Goal: Obtain resource: Download file/media

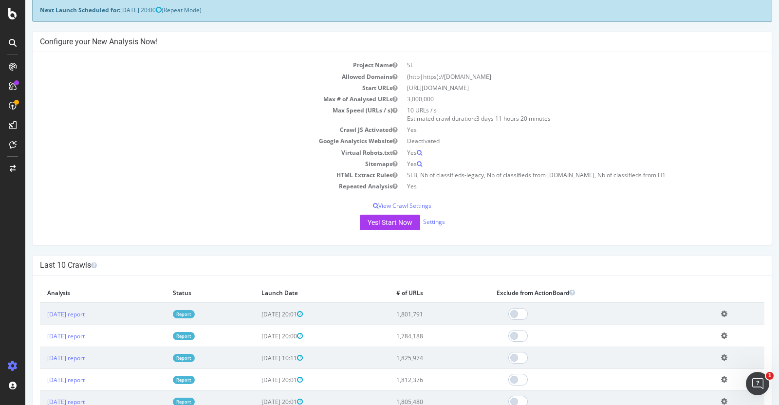
scroll to position [91, 0]
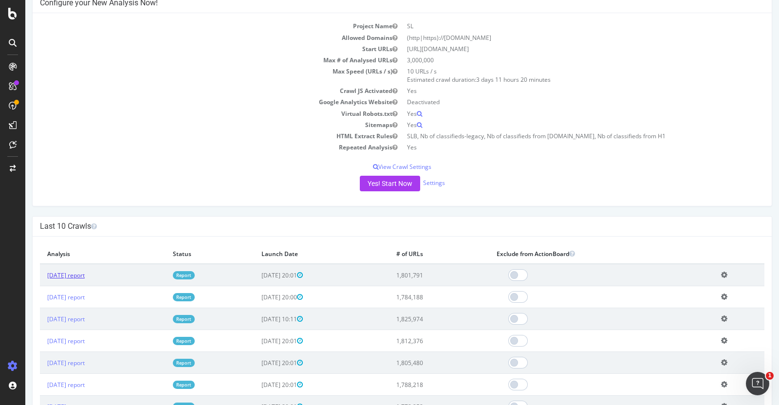
click at [70, 271] on link "2025 Oct. 3rd report" at bounding box center [65, 275] width 37 height 8
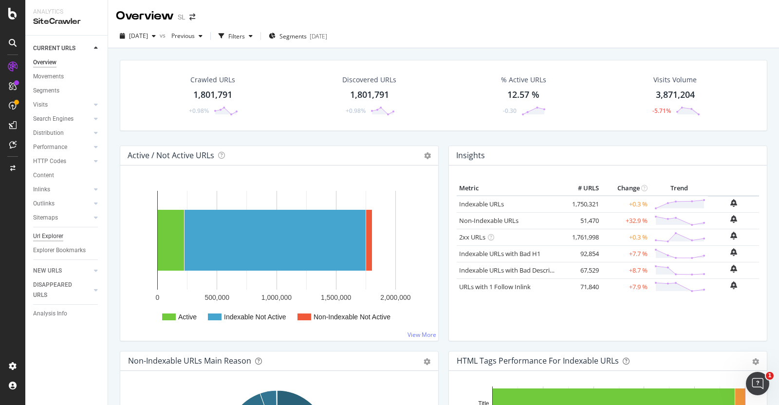
click at [46, 239] on div "Url Explorer" at bounding box center [48, 236] width 30 height 10
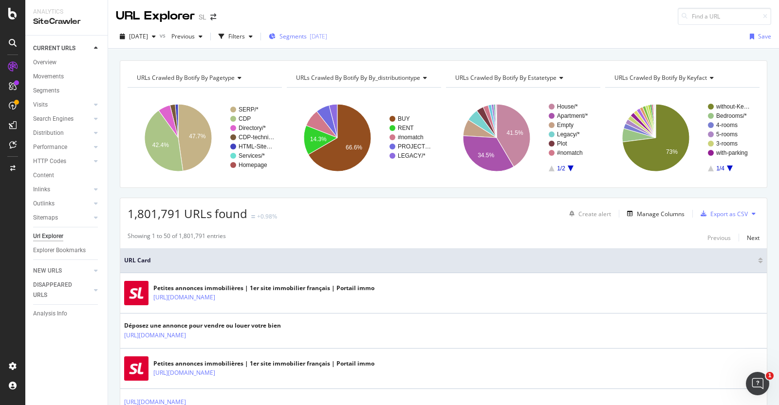
click at [306, 37] on span "Segments" at bounding box center [293, 36] width 27 height 8
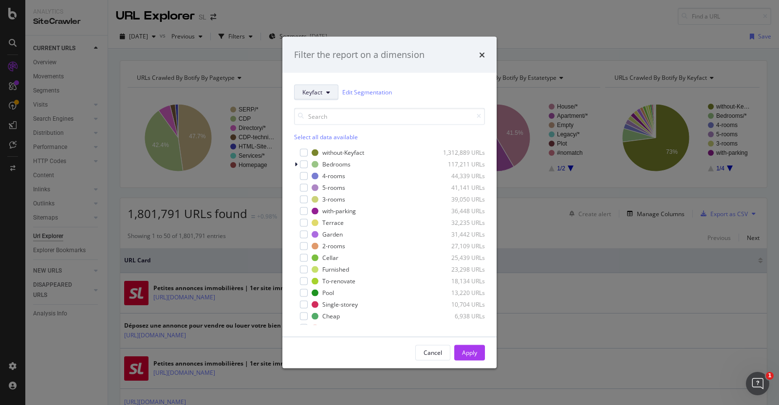
click at [315, 96] on span "Keyfact" at bounding box center [312, 92] width 20 height 8
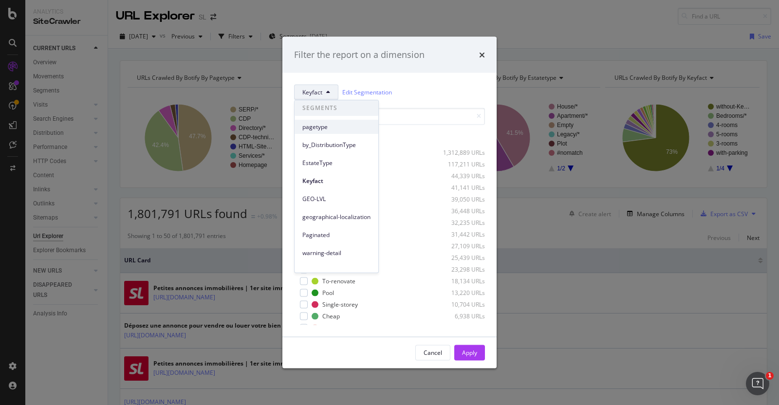
click at [320, 127] on span "pagetype" at bounding box center [336, 127] width 68 height 9
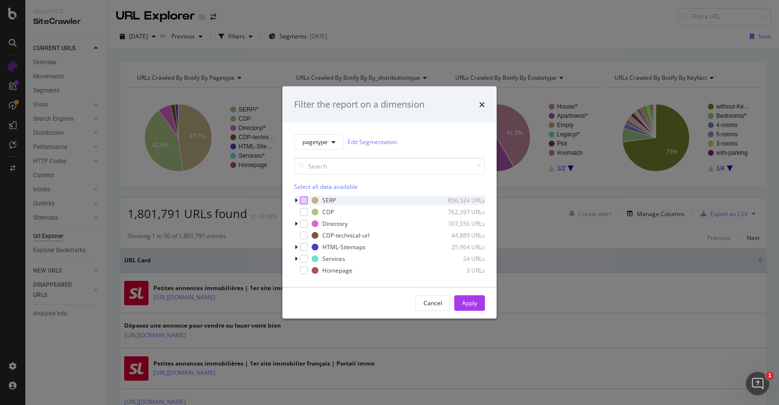
click at [303, 201] on div "modal" at bounding box center [304, 200] width 8 height 8
click at [466, 303] on div "Apply" at bounding box center [469, 303] width 15 height 8
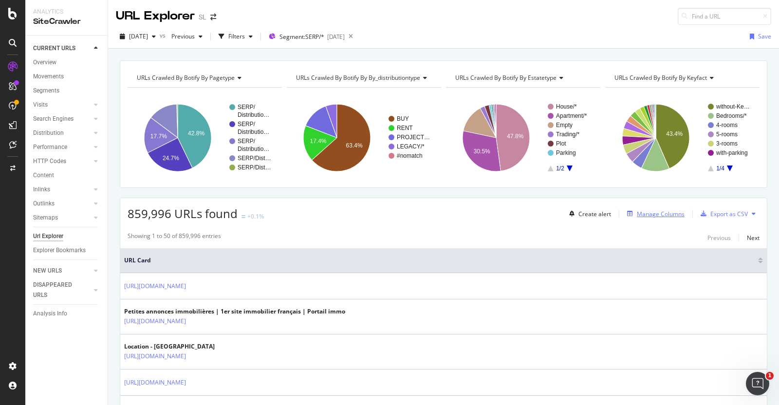
click at [655, 216] on div "Manage Columns" at bounding box center [661, 214] width 48 height 8
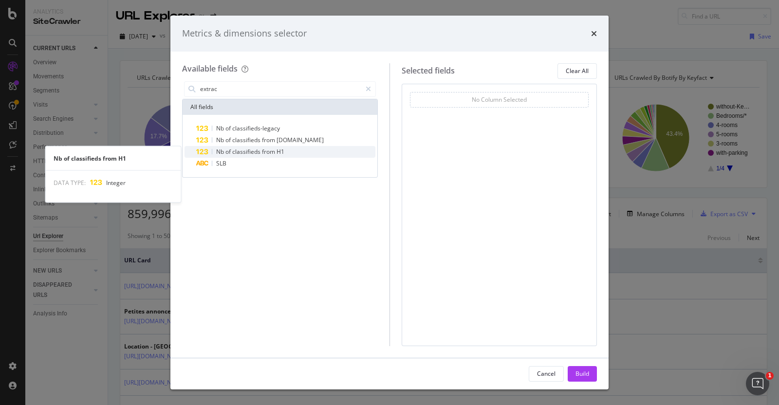
type input "extrac"
click at [275, 149] on span "from" at bounding box center [269, 152] width 15 height 8
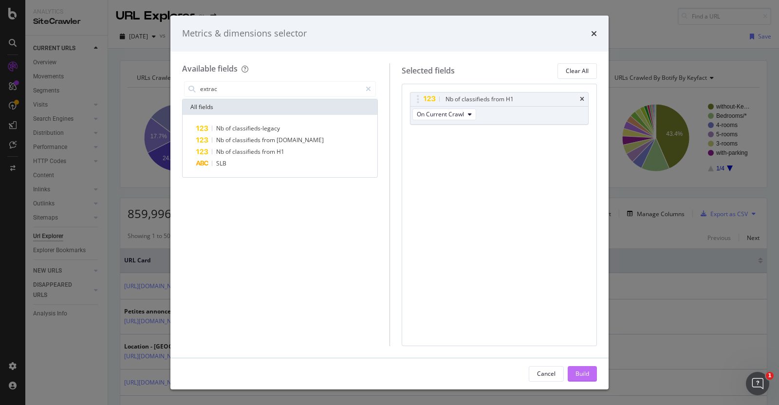
click at [587, 373] on div "Build" at bounding box center [583, 374] width 14 height 8
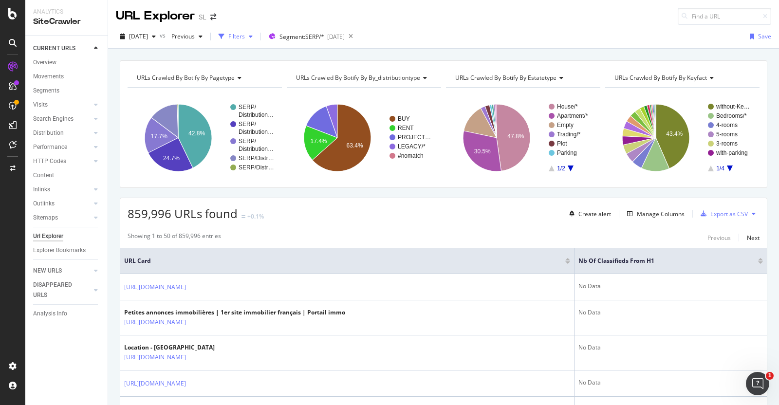
click at [254, 29] on div "Filters" at bounding box center [236, 36] width 42 height 15
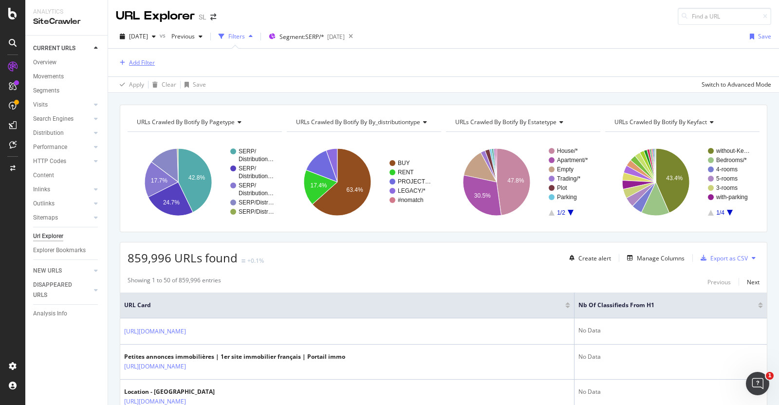
click at [136, 62] on div "Add Filter" at bounding box center [142, 62] width 26 height 8
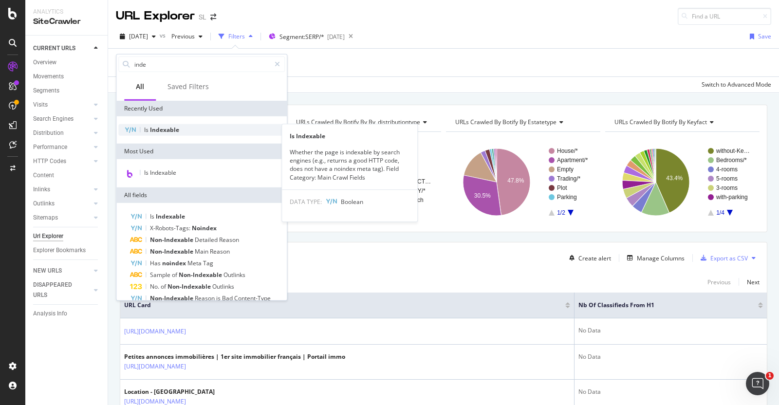
type input "inde"
click at [161, 130] on span "Indexable" at bounding box center [164, 130] width 29 height 8
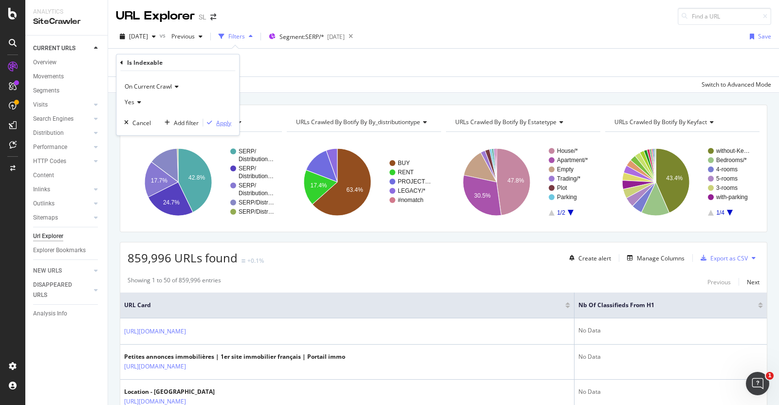
click at [218, 126] on div "Apply" at bounding box center [223, 122] width 15 height 8
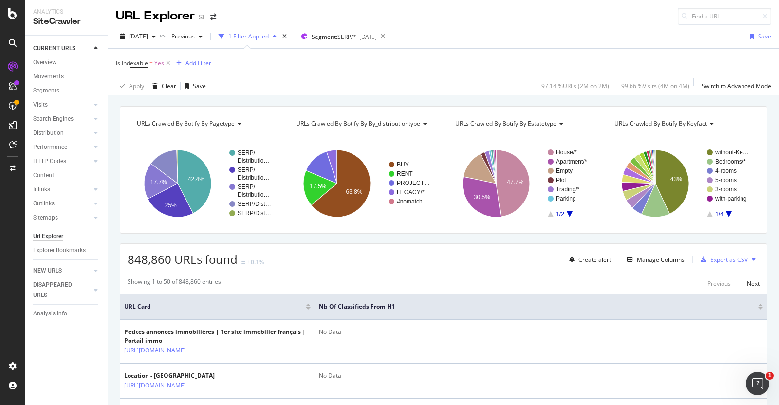
click at [191, 63] on div "Add Filter" at bounding box center [199, 63] width 26 height 8
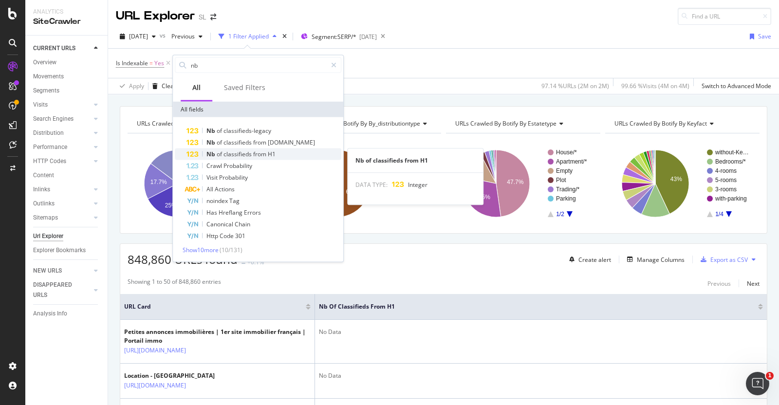
type input "nb"
click at [237, 152] on span "classifieds" at bounding box center [239, 154] width 30 height 8
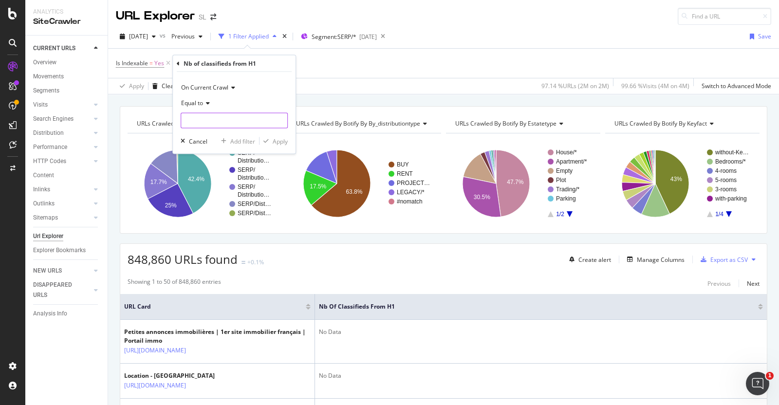
click at [202, 117] on input "number" at bounding box center [234, 121] width 107 height 16
click at [191, 102] on span "Equal to" at bounding box center [192, 103] width 22 height 8
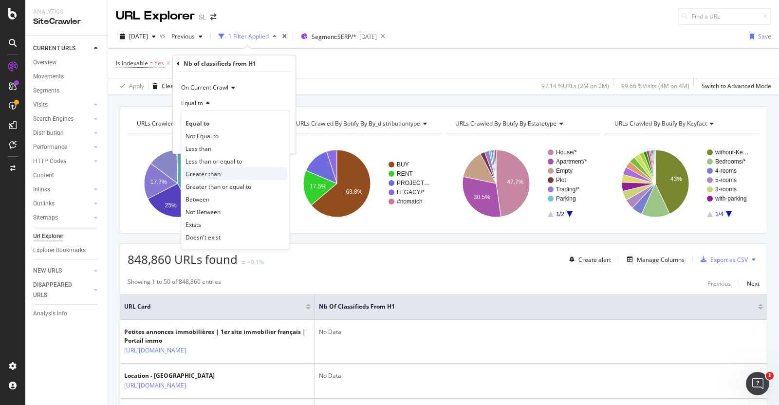
click at [204, 172] on span "Greater than" at bounding box center [203, 173] width 35 height 8
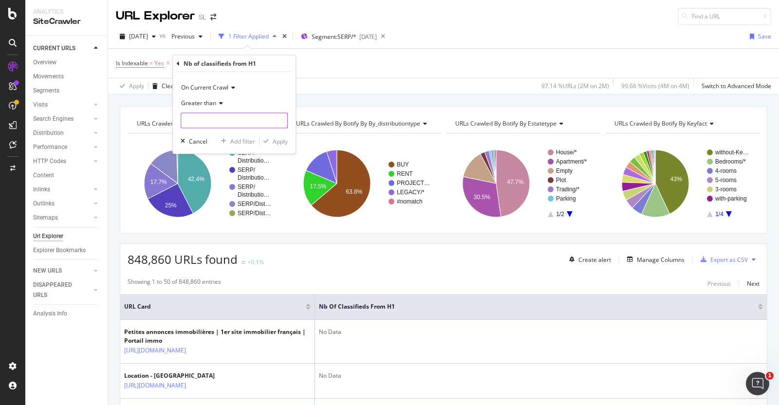
click at [190, 119] on input "number" at bounding box center [234, 121] width 107 height 16
type input "10"
click at [194, 102] on span "Greater than" at bounding box center [198, 103] width 35 height 8
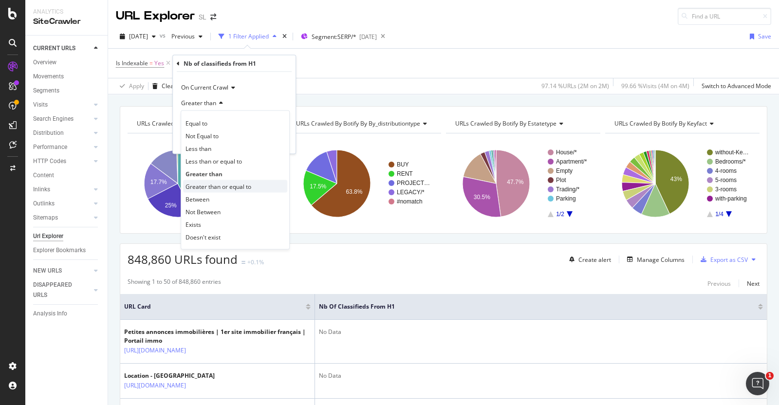
click at [216, 188] on span "Greater than or equal to" at bounding box center [219, 186] width 66 height 8
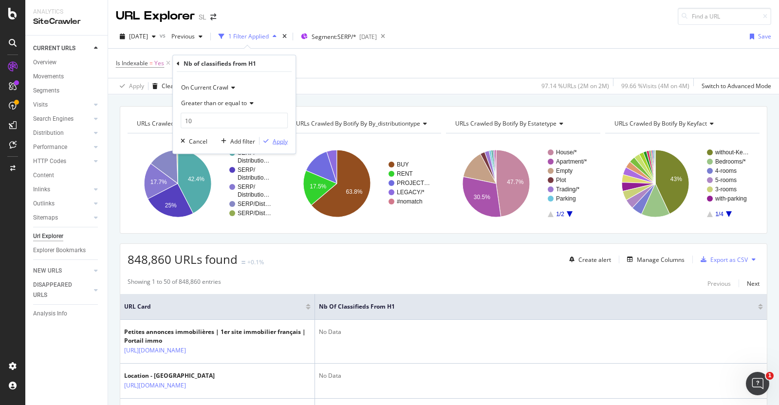
click at [278, 140] on div "Apply" at bounding box center [280, 141] width 15 height 8
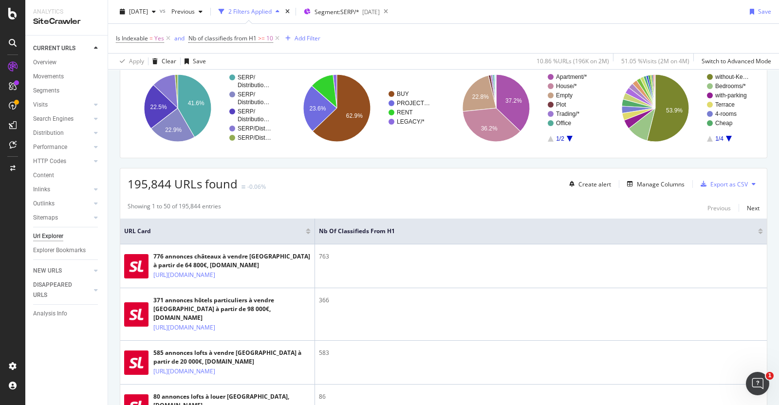
scroll to position [75, 0]
click at [653, 183] on div "Manage Columns" at bounding box center [661, 185] width 48 height 8
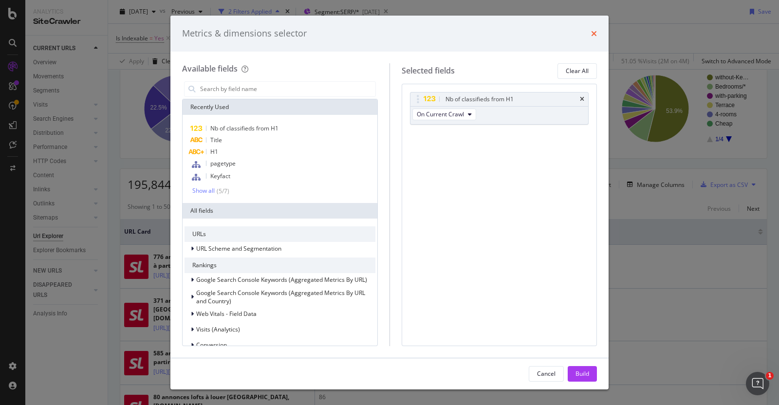
click at [592, 33] on icon "times" at bounding box center [594, 34] width 6 height 8
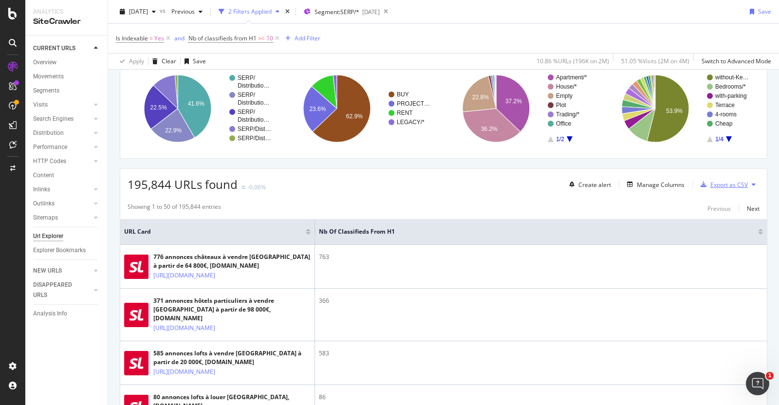
click at [711, 187] on div "Export as CSV" at bounding box center [729, 185] width 37 height 8
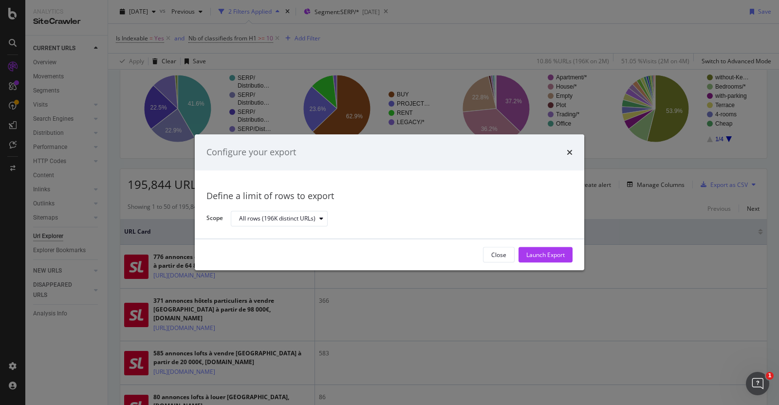
click at [565, 150] on div "Configure your export" at bounding box center [389, 152] width 366 height 13
click at [570, 155] on icon "times" at bounding box center [570, 153] width 6 height 8
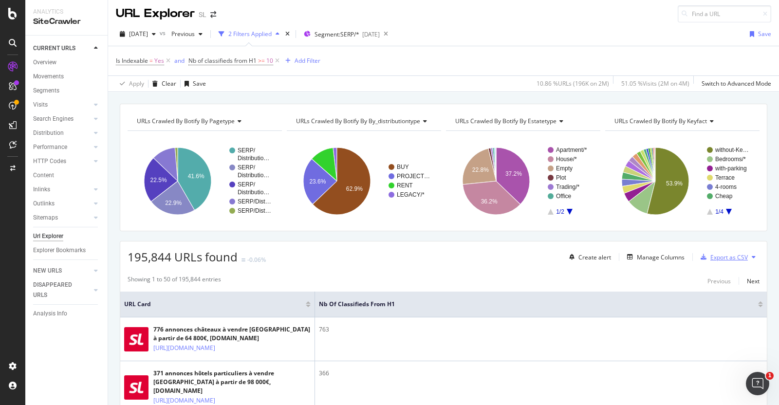
scroll to position [0, 0]
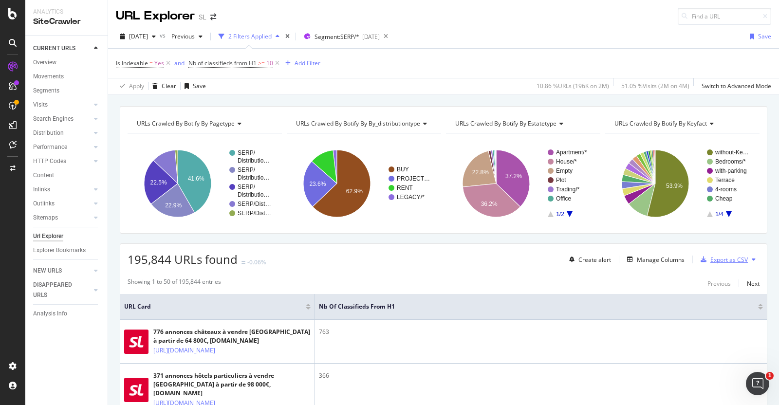
click at [721, 256] on div "Export as CSV" at bounding box center [729, 260] width 37 height 8
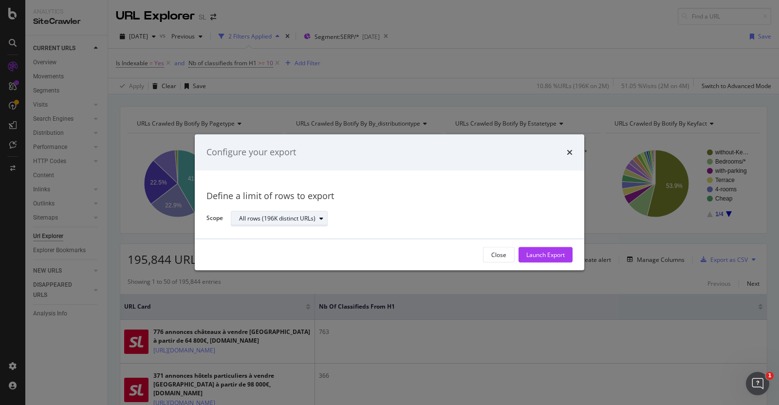
click at [305, 217] on div "All rows (196K distinct URLs)" at bounding box center [277, 219] width 76 height 6
click at [386, 212] on div "All rows (196K distinct URLs)" at bounding box center [398, 218] width 334 height 17
click at [570, 150] on icon "times" at bounding box center [570, 153] width 6 height 8
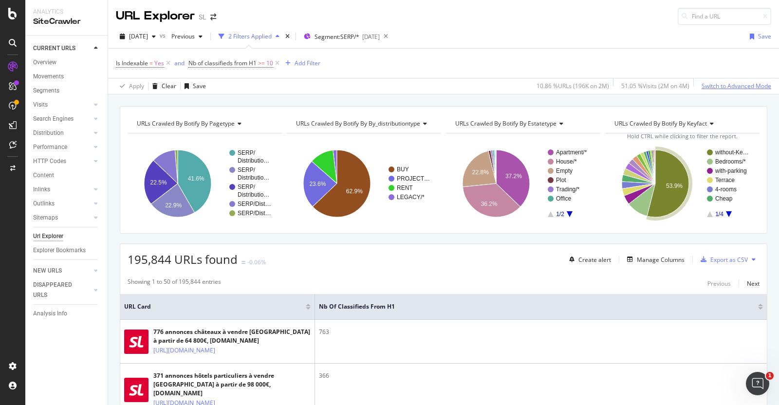
click at [726, 86] on div "Switch to Advanced Mode" at bounding box center [737, 86] width 70 height 8
click at [726, 86] on div "Switch back to Simple mode" at bounding box center [733, 86] width 75 height 8
click at [701, 260] on div "button" at bounding box center [704, 260] width 14 height 6
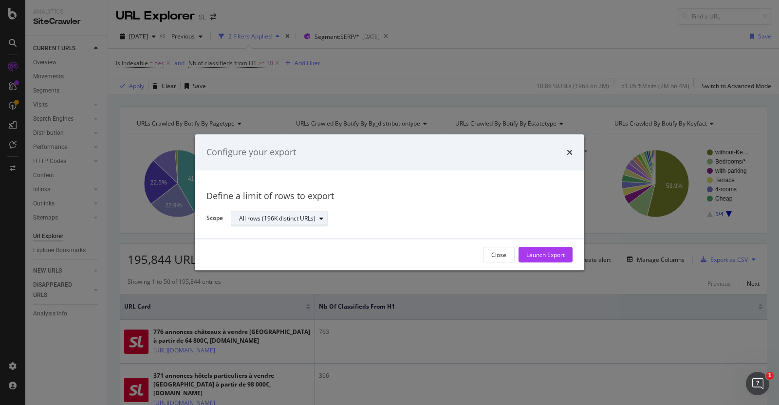
click at [294, 216] on div "All rows (196K distinct URLs)" at bounding box center [277, 219] width 76 height 6
click at [387, 205] on div "Define a limit of rows to export Scope All rows (196K distinct URLs)" at bounding box center [389, 204] width 366 height 45
click at [570, 149] on icon "times" at bounding box center [570, 153] width 6 height 8
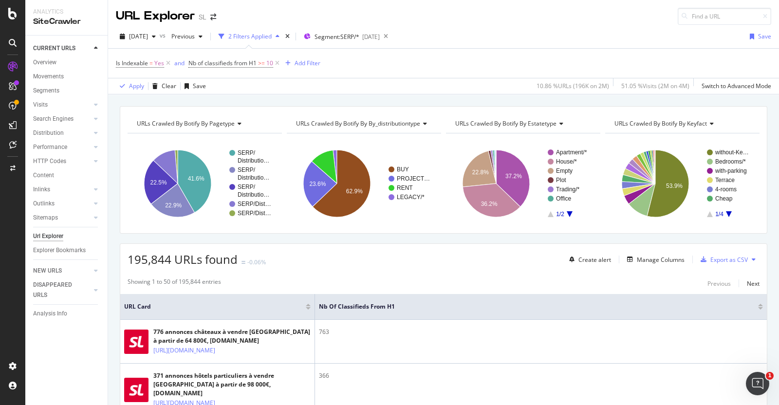
click at [715, 261] on div "Export as CSV" at bounding box center [729, 260] width 37 height 8
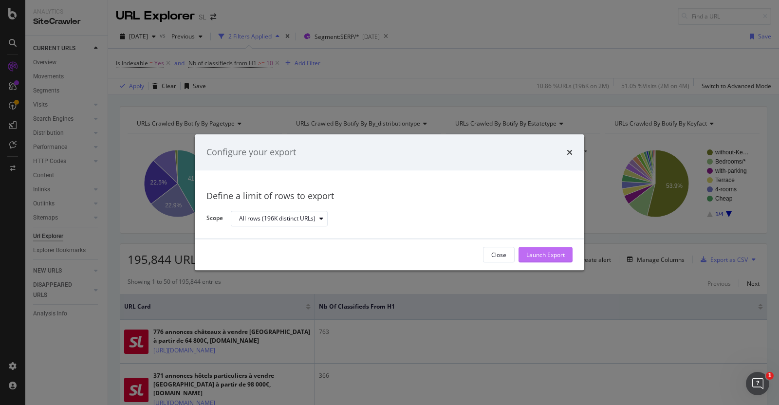
click at [545, 257] on div "Launch Export" at bounding box center [545, 255] width 38 height 8
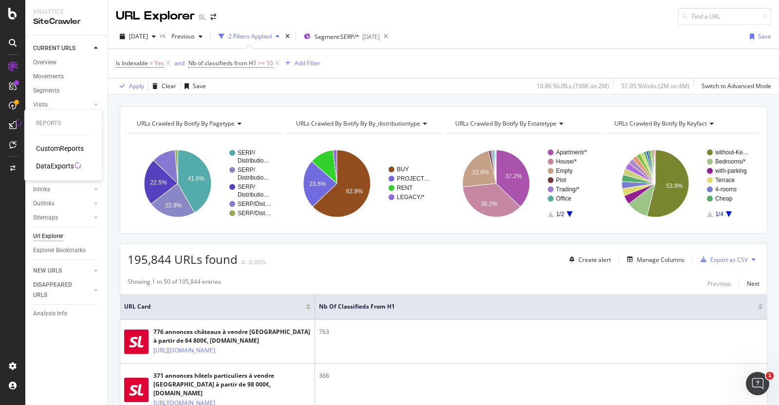
click at [51, 165] on div "DataExports" at bounding box center [55, 166] width 38 height 10
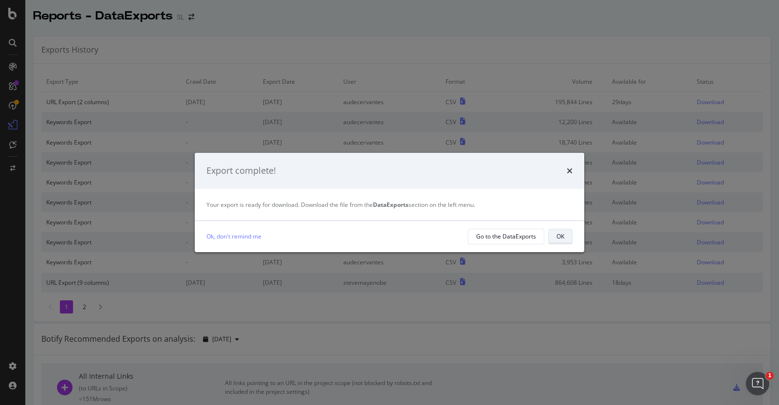
click at [563, 234] on div "OK" at bounding box center [561, 236] width 8 height 8
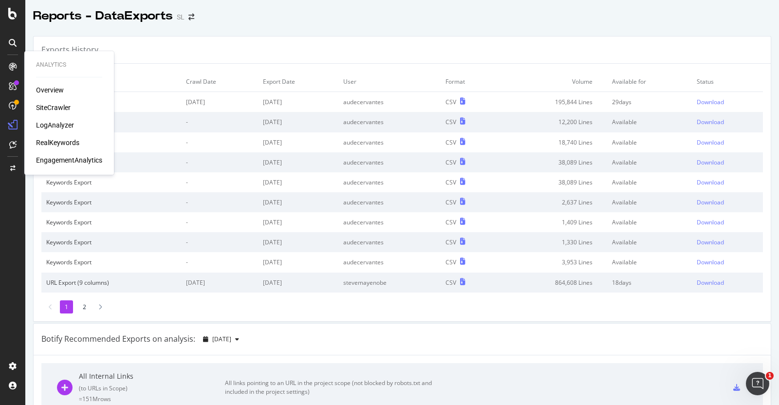
click at [51, 104] on div "SiteCrawler" at bounding box center [53, 108] width 35 height 10
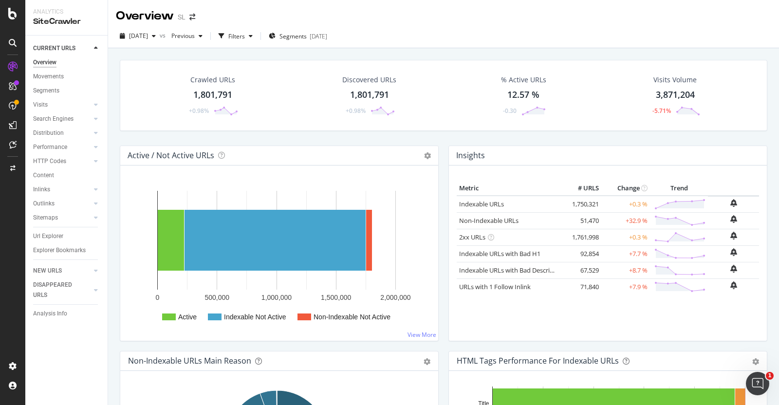
click at [48, 210] on div "Outlinks" at bounding box center [70, 204] width 75 height 14
click at [47, 216] on div "Sitemaps" at bounding box center [45, 218] width 25 height 10
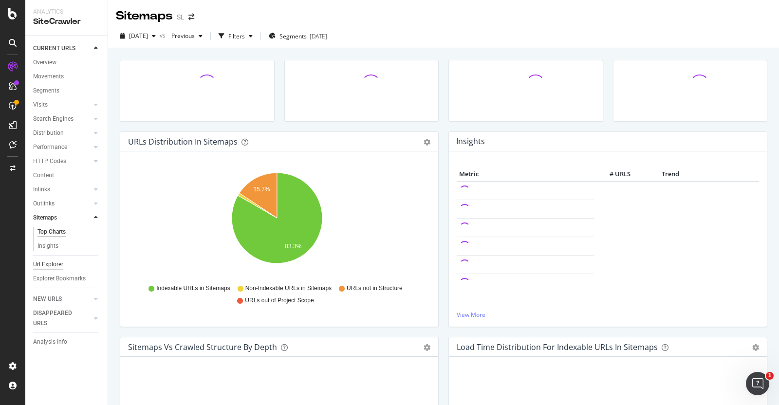
click at [46, 263] on div "Url Explorer" at bounding box center [48, 265] width 30 height 10
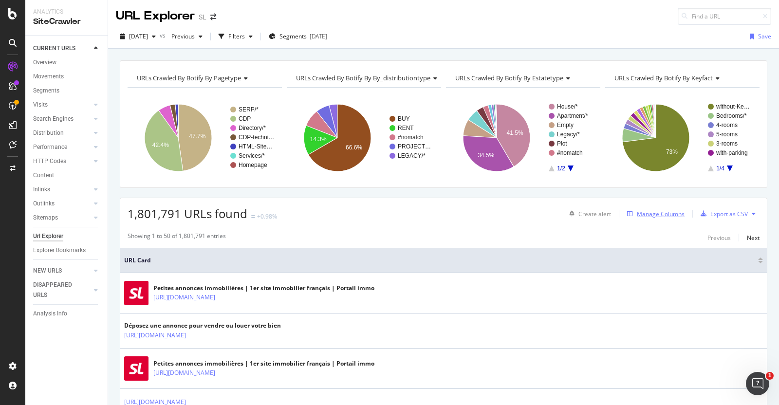
click at [657, 210] on div "Manage Columns" at bounding box center [661, 214] width 48 height 8
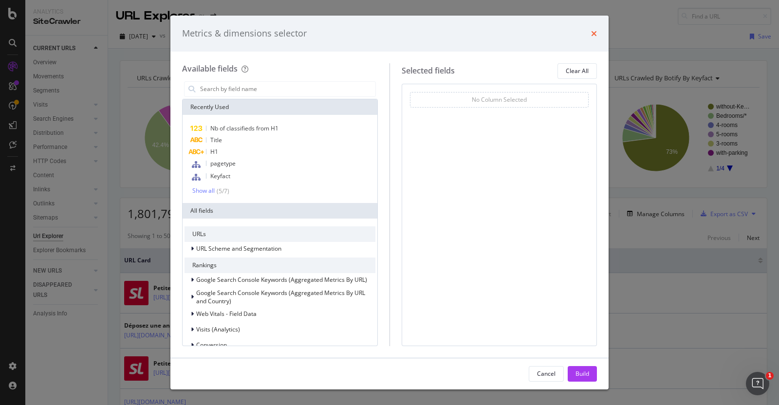
click at [592, 33] on icon "times" at bounding box center [594, 34] width 6 height 8
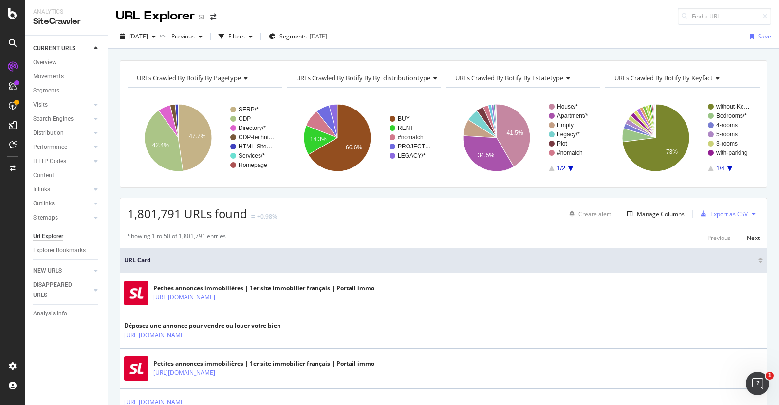
click at [722, 210] on div "Export as CSV" at bounding box center [729, 214] width 37 height 8
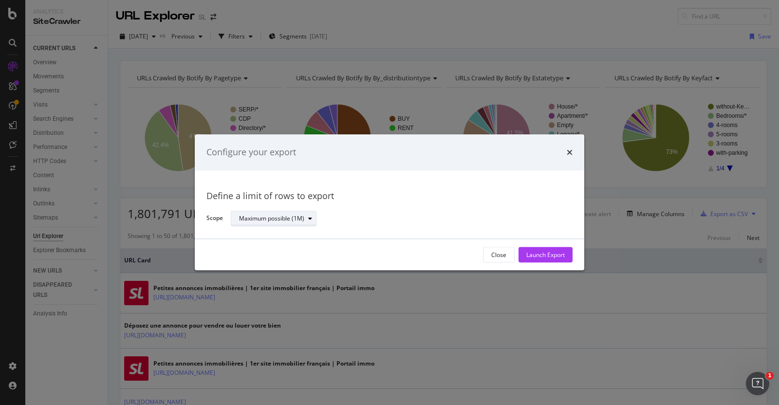
click at [269, 222] on div "Maximum possible (1M)" at bounding box center [271, 219] width 65 height 6
click at [464, 191] on div "Define a limit of rows to export" at bounding box center [389, 196] width 366 height 13
click at [568, 149] on icon "times" at bounding box center [570, 153] width 6 height 8
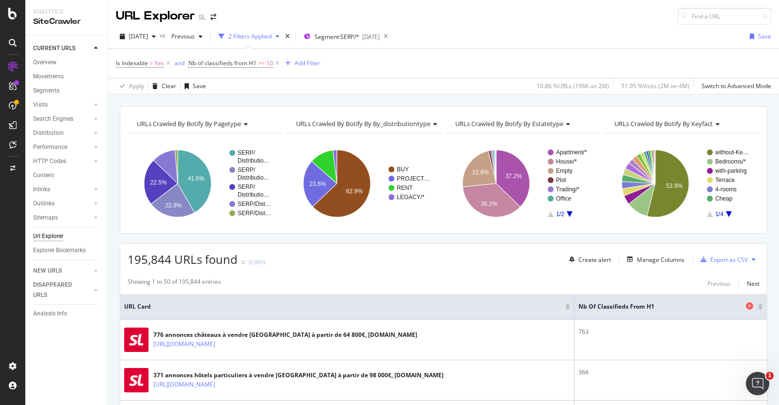
click at [746, 305] on icon at bounding box center [749, 305] width 7 height 7
click at [725, 256] on div "Export as CSV" at bounding box center [729, 260] width 37 height 8
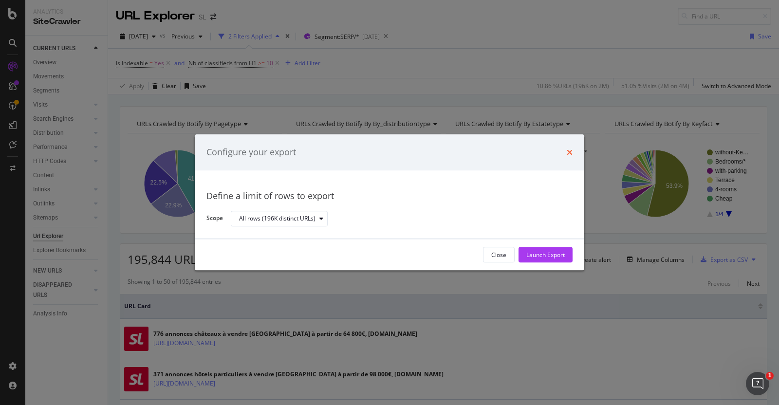
click at [569, 152] on icon "times" at bounding box center [570, 153] width 6 height 8
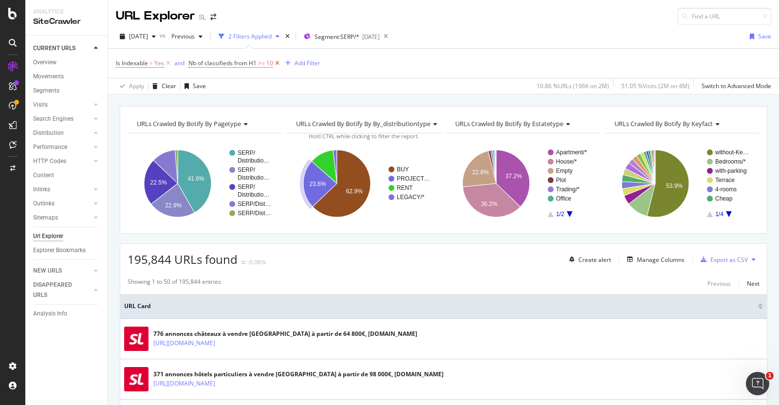
click at [276, 64] on icon at bounding box center [277, 63] width 8 height 10
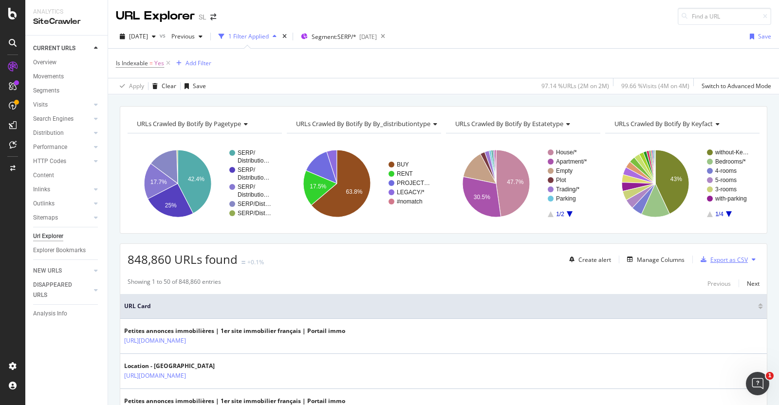
click at [722, 257] on div "Export as CSV" at bounding box center [729, 260] width 37 height 8
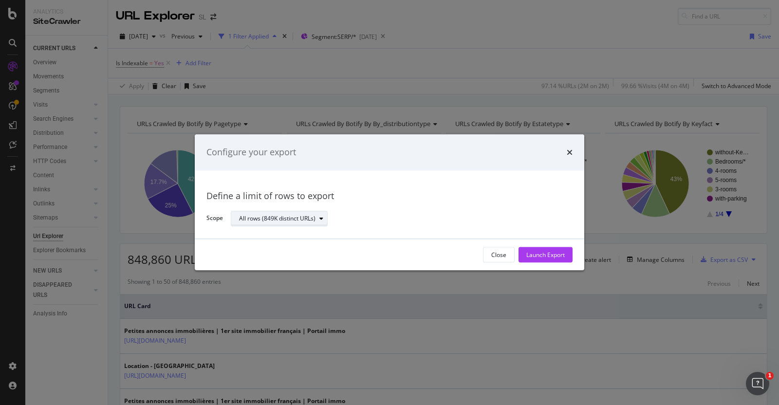
click at [299, 223] on div "All rows (849K distinct URLs)" at bounding box center [283, 219] width 88 height 14
click at [400, 207] on div "Define a limit of rows to export Scope All rows (849K distinct URLs)" at bounding box center [389, 204] width 366 height 45
click at [568, 152] on icon "times" at bounding box center [570, 153] width 6 height 8
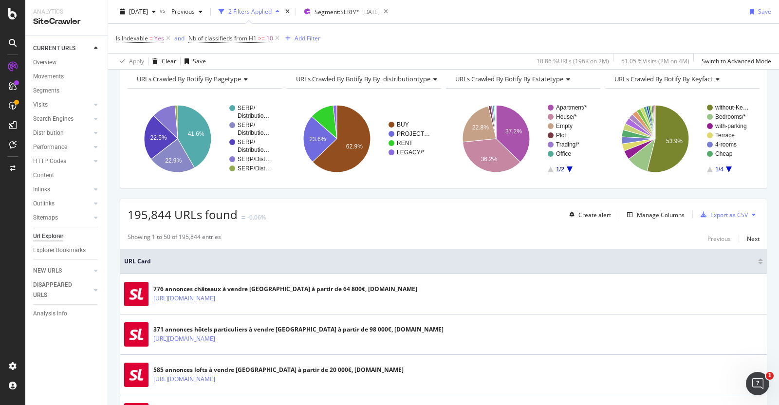
scroll to position [45, 0]
click at [752, 213] on icon at bounding box center [754, 215] width 4 height 6
click at [752, 215] on icon at bounding box center [754, 215] width 4 height 6
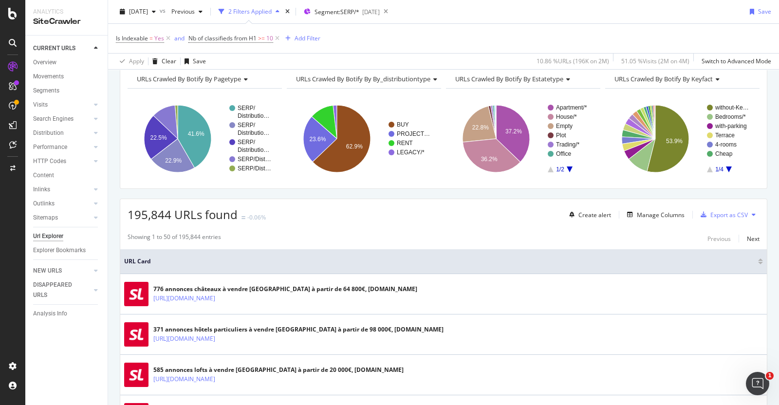
click at [752, 214] on icon at bounding box center [754, 215] width 4 height 6
click at [698, 213] on span "Export XML Sitemaps" at bounding box center [702, 214] width 57 height 9
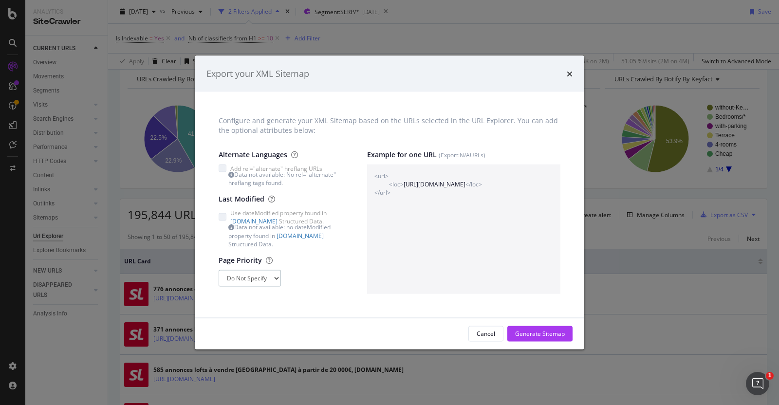
click at [263, 279] on select "Do Not Specify 0 0.1 0.2 0.3 0.4 0.5 0.6 0.7 0.8 0.9 1" at bounding box center [250, 278] width 62 height 17
click at [330, 298] on div "Configure and generate your XML Sitemap based on the URLs selected in the URL E…" at bounding box center [389, 204] width 366 height 203
click at [551, 332] on div "Generate Sitemap" at bounding box center [540, 334] width 50 height 8
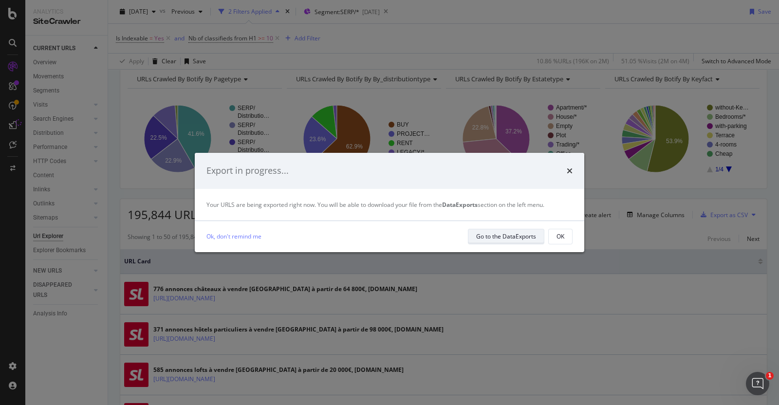
click at [517, 237] on div "Go to the DataExports" at bounding box center [506, 236] width 60 height 8
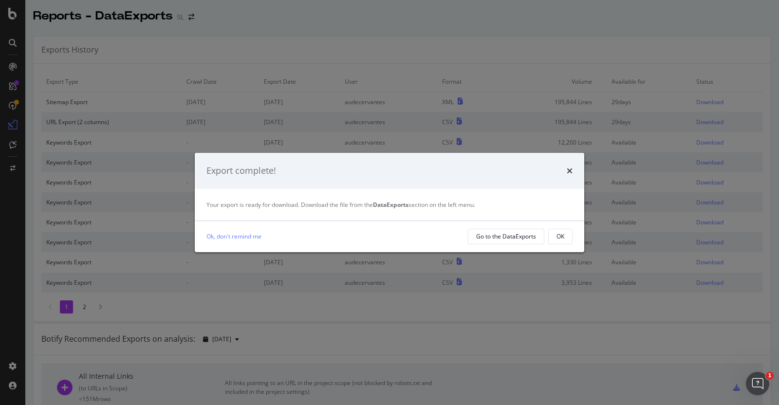
click at [517, 237] on div "Go to the DataExports" at bounding box center [506, 236] width 60 height 8
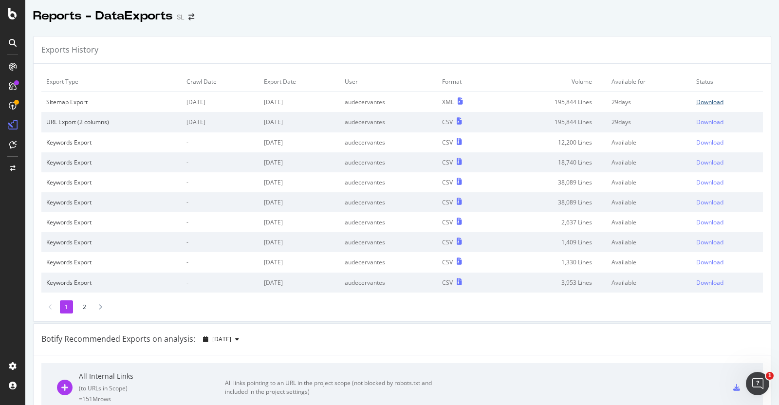
click at [696, 103] on div "Download" at bounding box center [709, 102] width 27 height 8
